Goal: Obtain resource: Obtain resource

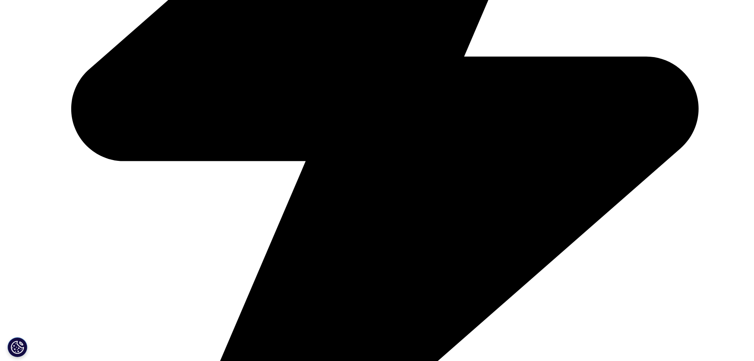
scroll to position [1386, 0]
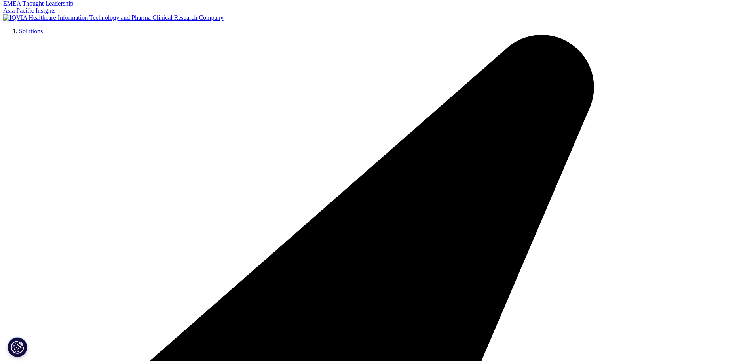
scroll to position [0, 0]
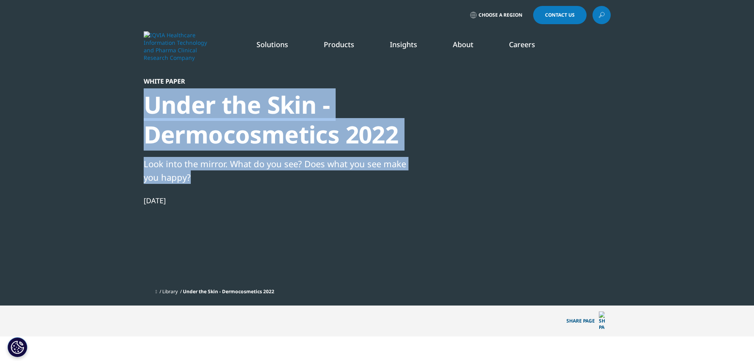
drag, startPoint x: 151, startPoint y: 99, endPoint x: 403, endPoint y: 177, distance: 264.1
click at [403, 177] on div "White Paper Under the Skin - Dermocosmetics 2022 Look into the mirror. What do …" at bounding box center [280, 180] width 272 height 207
copy div "Under the Skin - Dermocosmetics 2022 Look into the mirror. What do you see? Doe…"
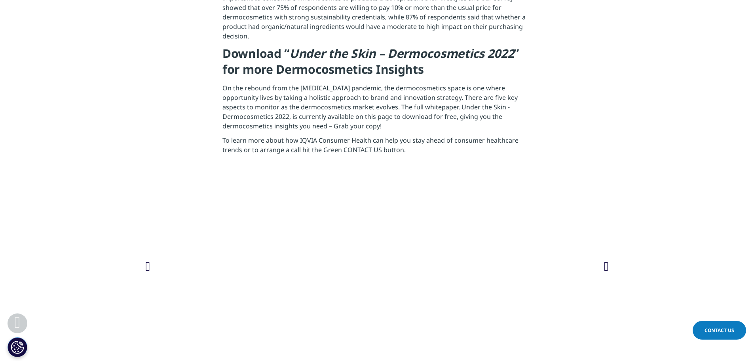
scroll to position [1663, 0]
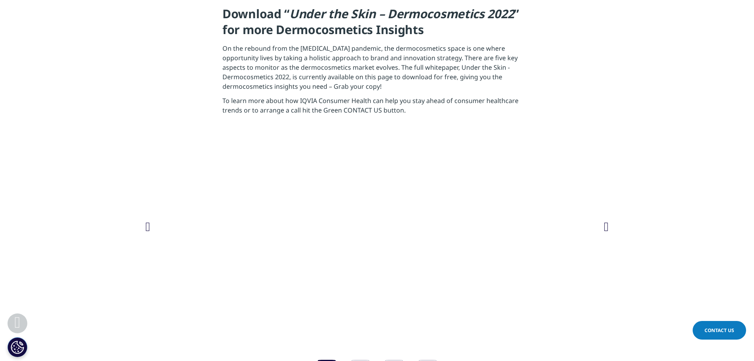
drag, startPoint x: 225, startPoint y: 99, endPoint x: 293, endPoint y: 121, distance: 71.7
copy h4 "Scientific Proof of Efficacy is Key in Consumer Healthcare"
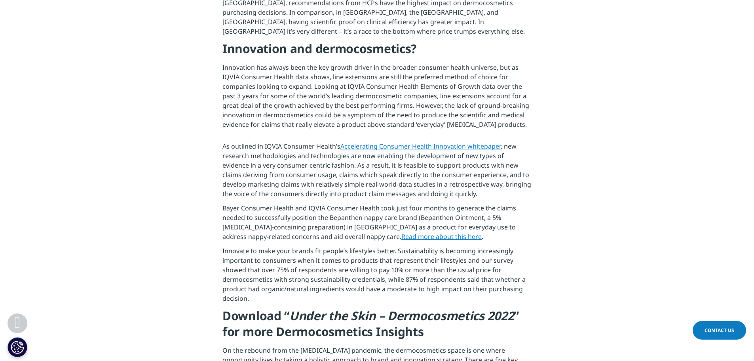
scroll to position [1346, 0]
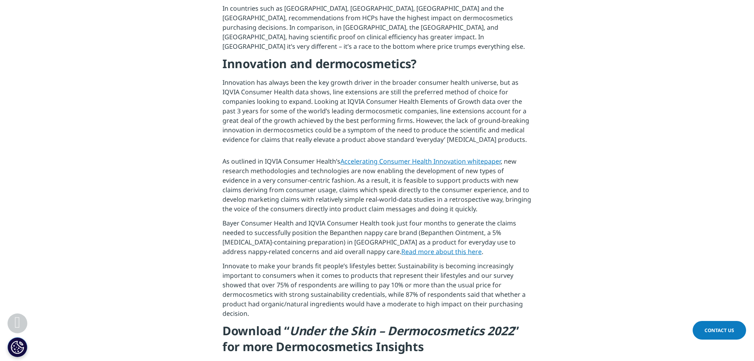
drag, startPoint x: 222, startPoint y: 85, endPoint x: 380, endPoint y: 109, distance: 159.7
copy h4 "HCPs Most Powerful Influencers in the Dermocosmetics Market"
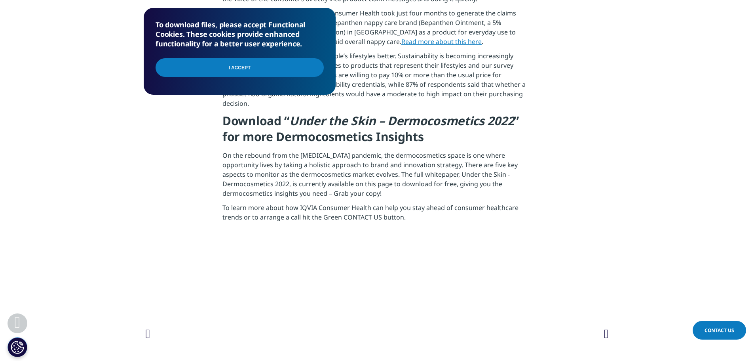
scroll to position [379, 0]
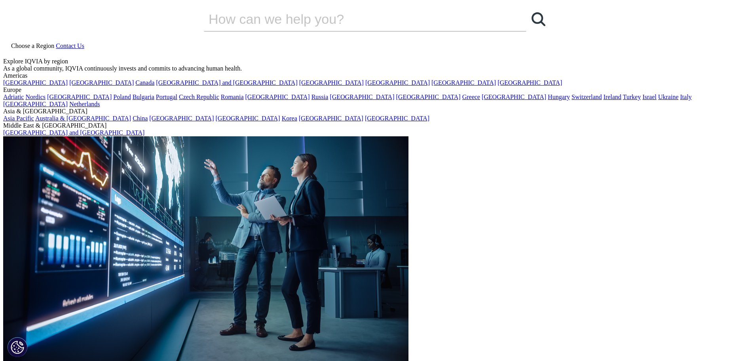
drag, startPoint x: 146, startPoint y: 103, endPoint x: 395, endPoint y: 130, distance: 250.5
copy div "Under the Skin - Dermocosmetics 2022"
